Goal: Transaction & Acquisition: Purchase product/service

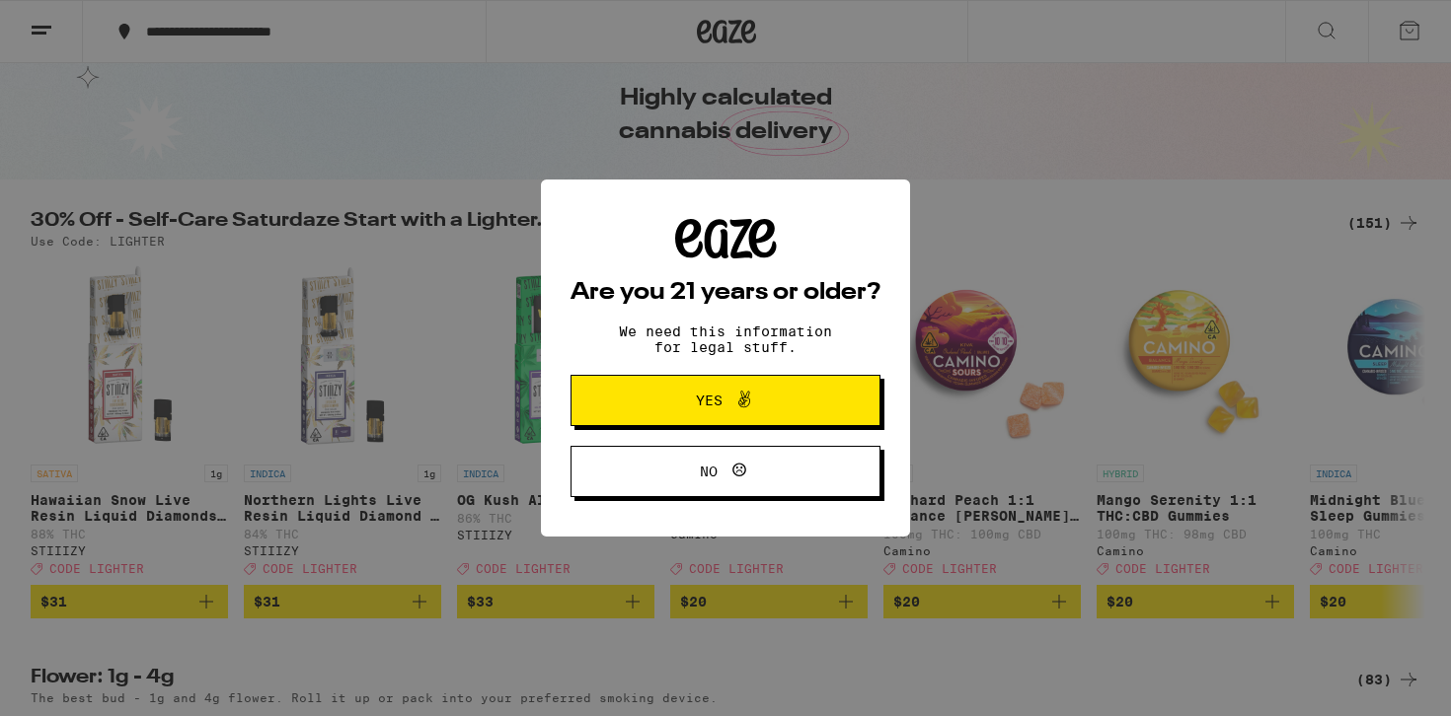
click at [774, 406] on span "Yes" at bounding box center [725, 401] width 150 height 26
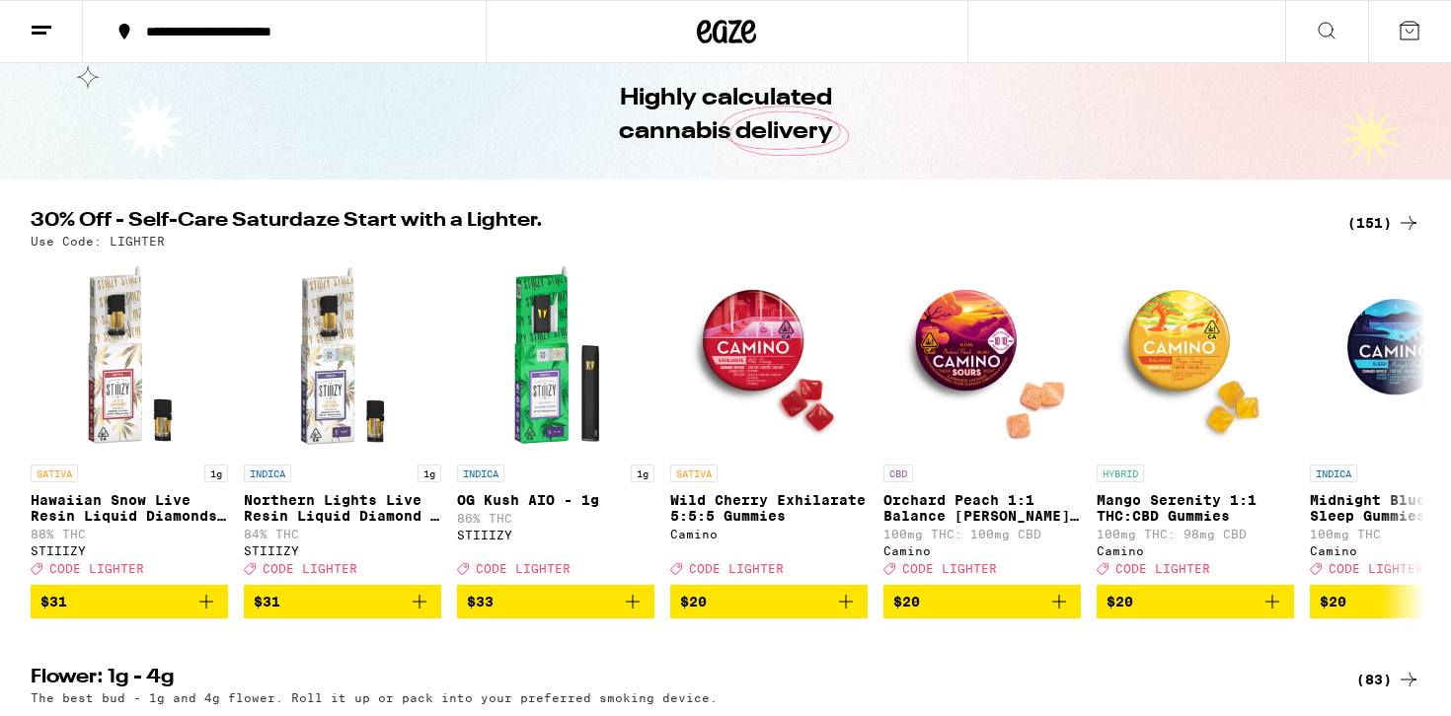
click at [1398, 222] on icon at bounding box center [1408, 223] width 24 height 24
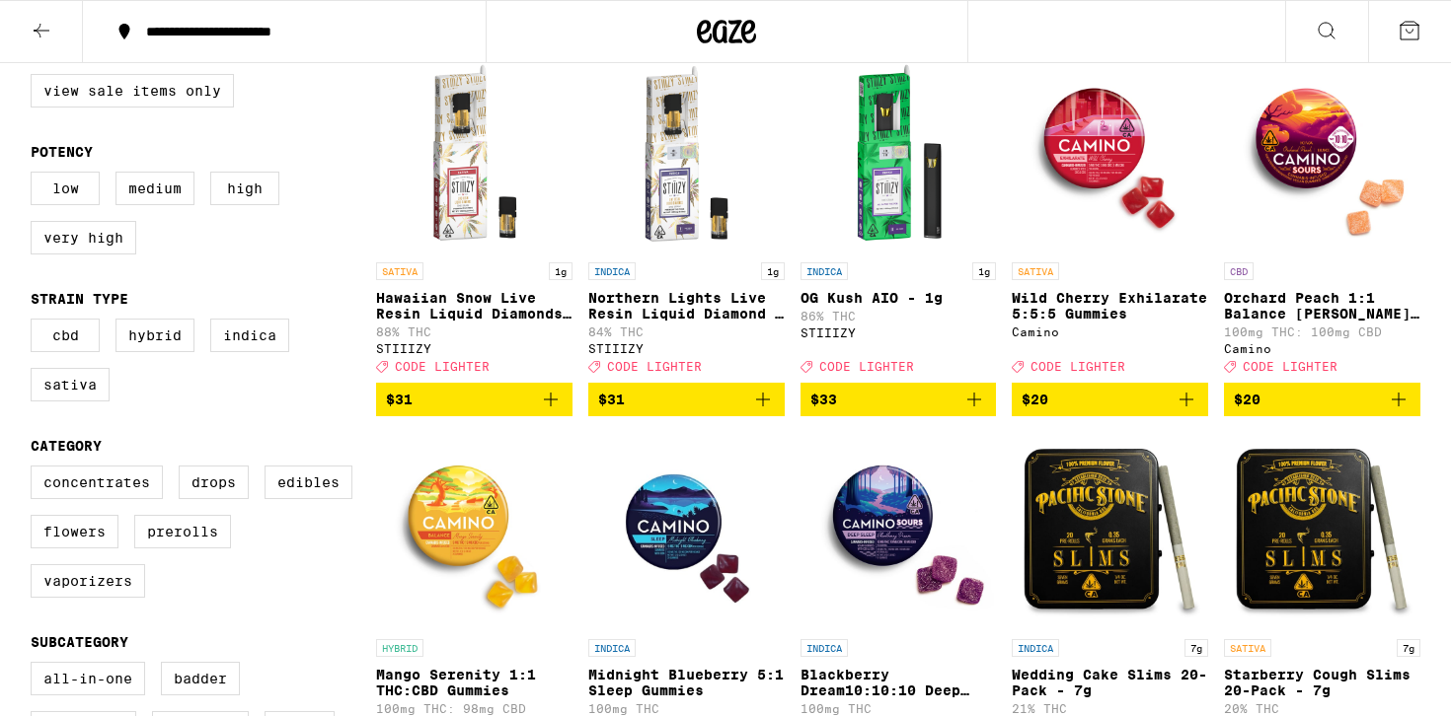
scroll to position [227, 0]
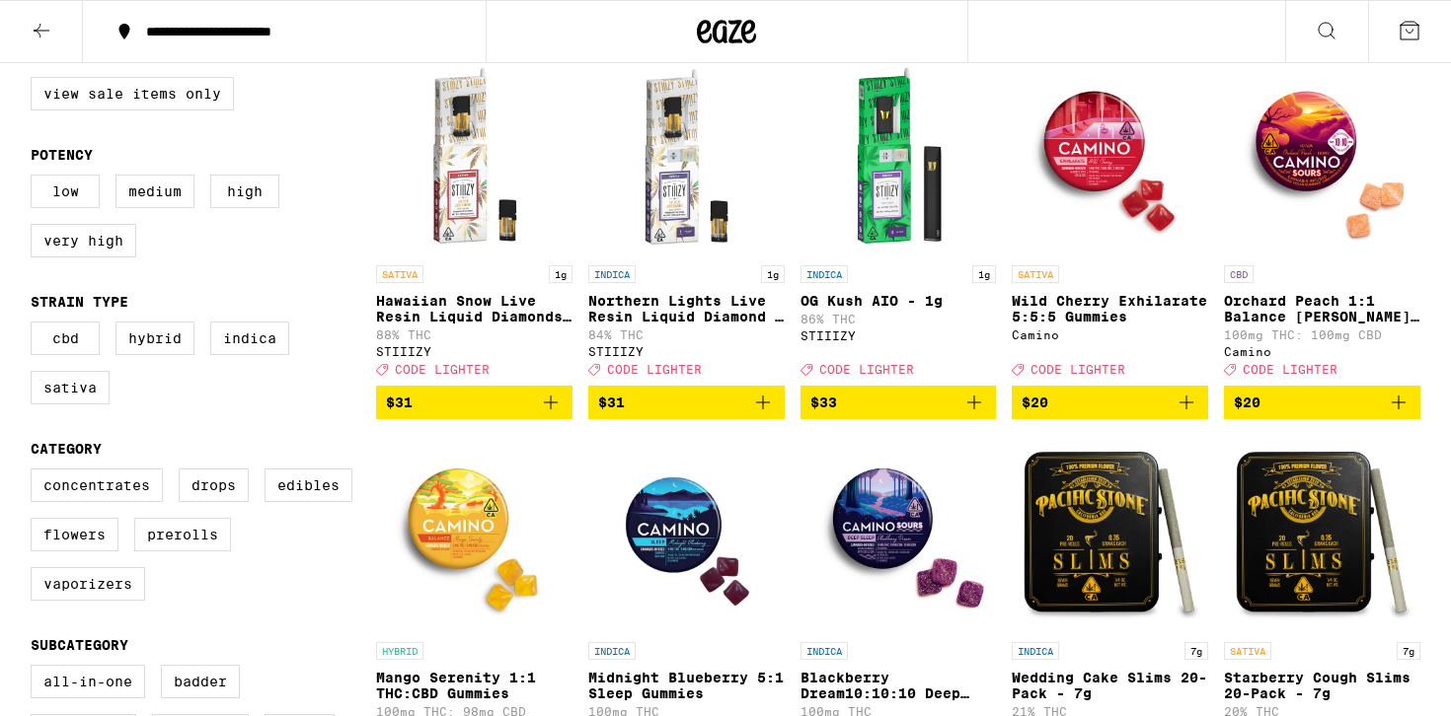
click at [1086, 170] on img "Open page for Wild Cherry Exhilarate 5:5:5 Gummies from Camino" at bounding box center [1110, 156] width 196 height 197
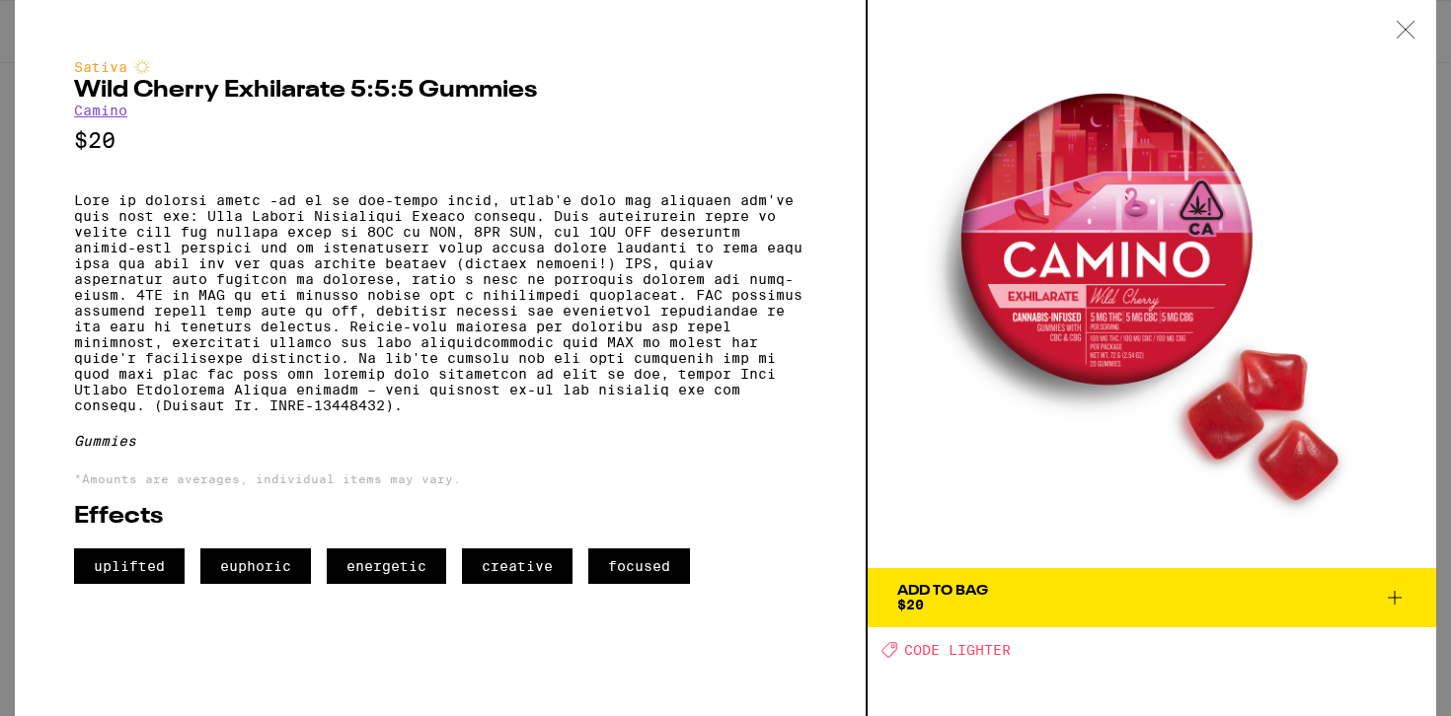
click at [1418, 36] on div at bounding box center [1405, 31] width 61 height 62
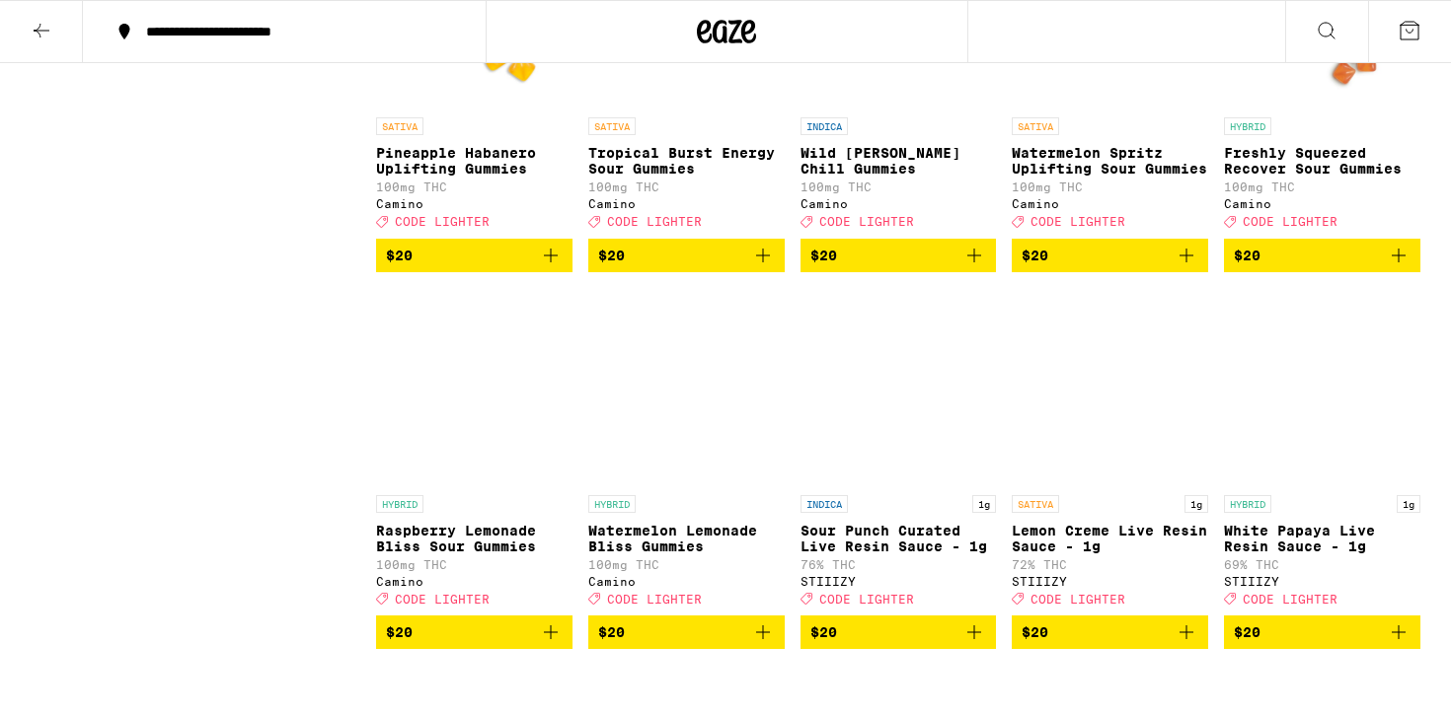
scroll to position [3730, 0]
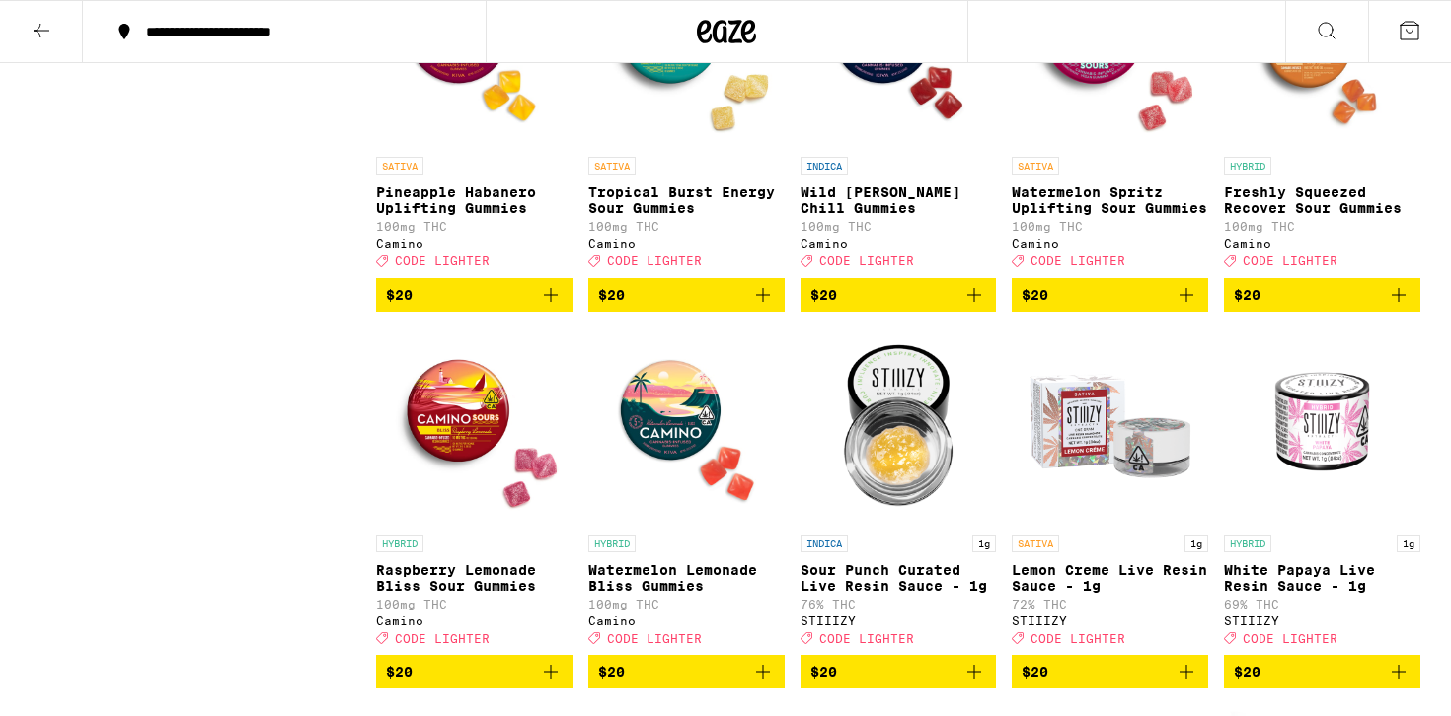
click at [446, 147] on img "Open page for Pineapple Habanero Uplifting Gummies from Camino" at bounding box center [474, 48] width 196 height 197
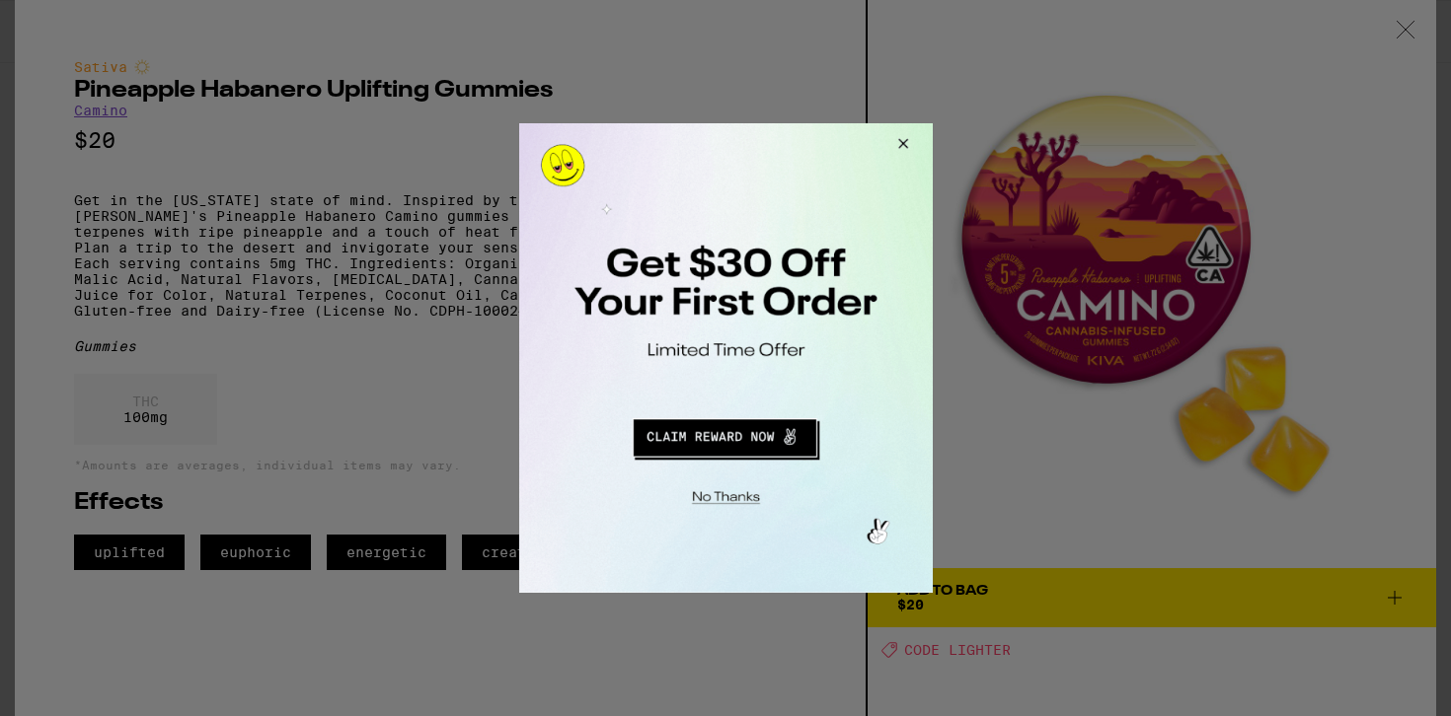
click at [912, 142] on button "Close Modal" at bounding box center [898, 146] width 53 height 47
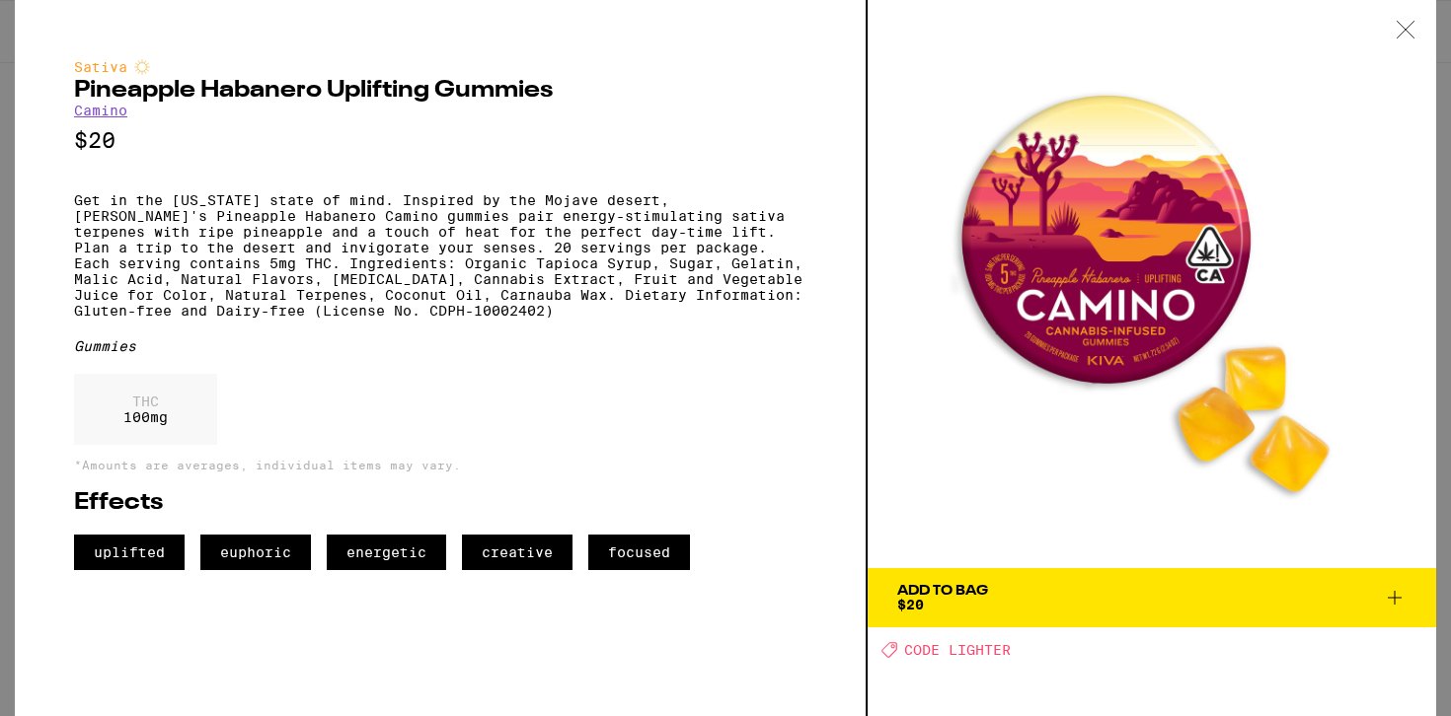
click at [1418, 31] on div at bounding box center [1405, 31] width 61 height 62
